Goal: Task Accomplishment & Management: Complete application form

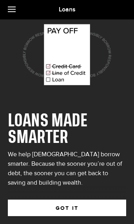
scroll to position [39, 0]
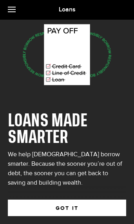
click at [63, 199] on button "GOT IT" at bounding box center [67, 207] width 119 height 17
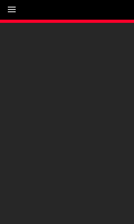
scroll to position [20, 0]
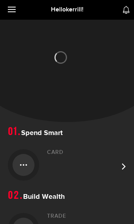
scroll to position [19, 0]
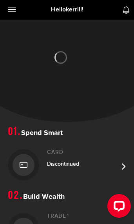
scroll to position [19, 0]
